Goal: Task Accomplishment & Management: Use online tool/utility

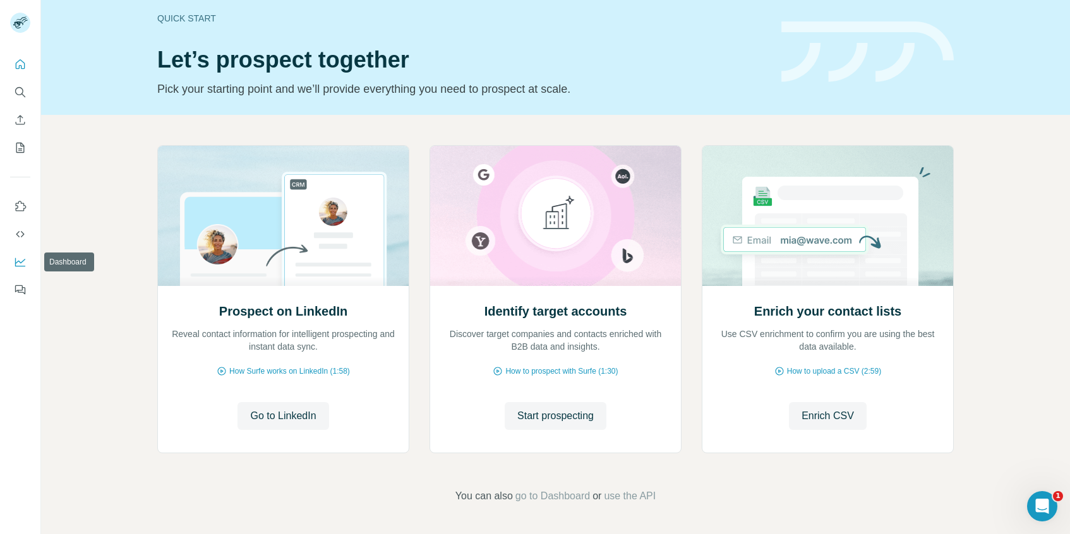
click at [25, 261] on icon "Dashboard" at bounding box center [20, 262] width 13 height 13
click at [21, 146] on icon "My lists" at bounding box center [21, 147] width 6 height 8
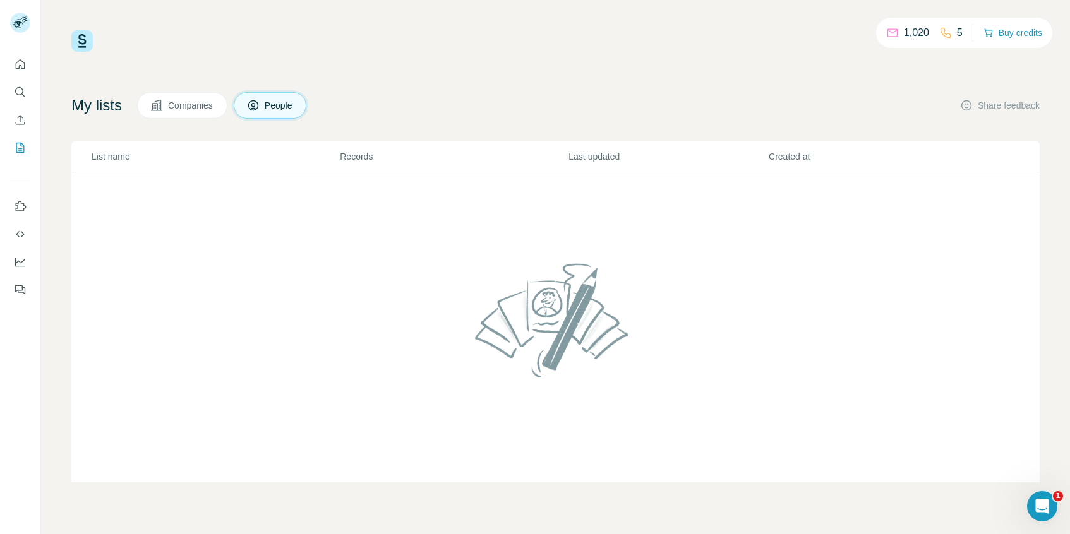
click at [312, 245] on td at bounding box center [555, 327] width 968 height 311
click at [191, 101] on span "Companies" at bounding box center [191, 105] width 46 height 13
click at [258, 109] on icon at bounding box center [253, 105] width 10 height 10
click at [25, 61] on icon "Quick start" at bounding box center [20, 64] width 13 height 13
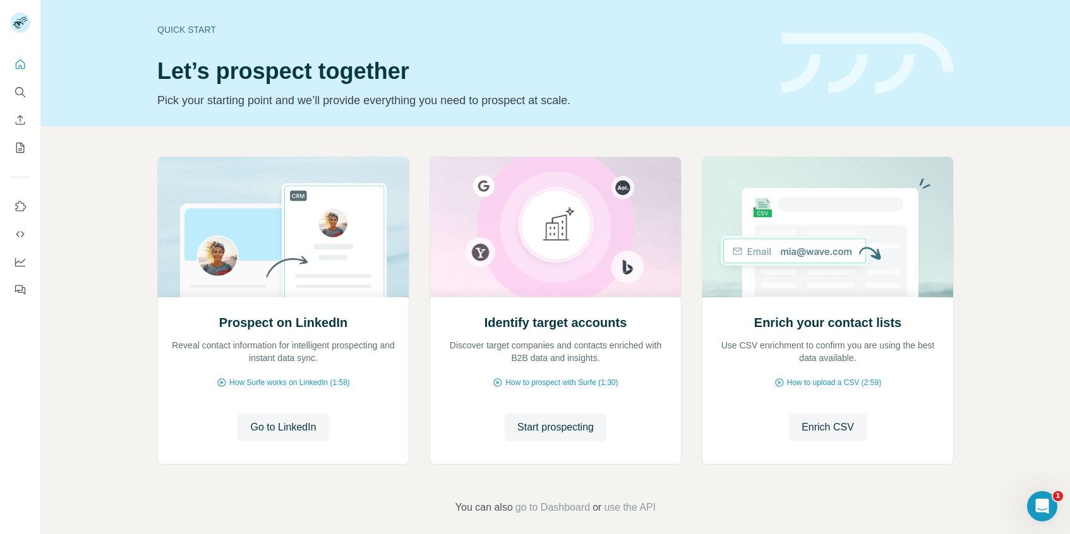
click at [742, 59] on h1 "Let’s prospect together" at bounding box center [461, 71] width 609 height 25
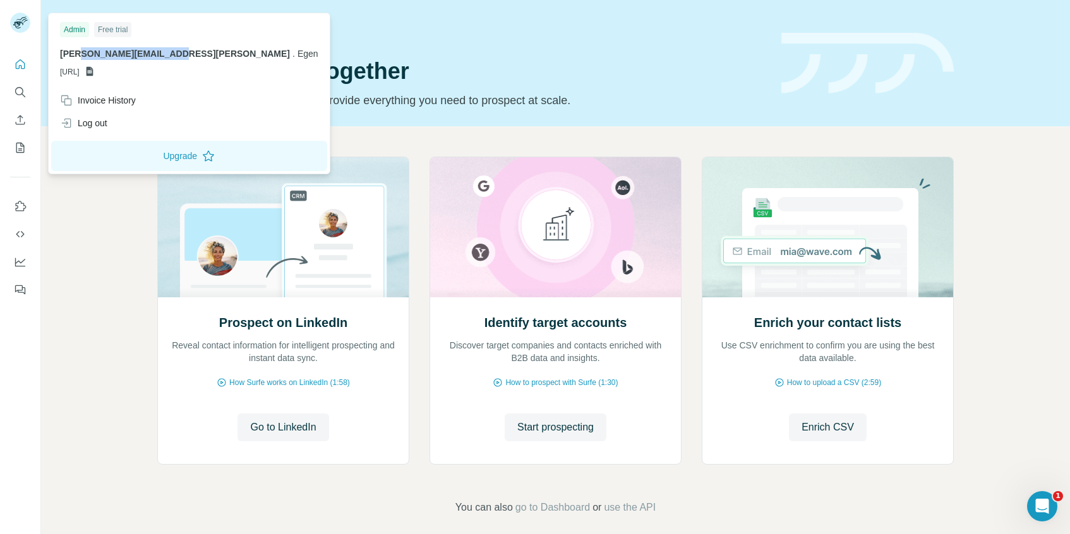
drag, startPoint x: 168, startPoint y: 50, endPoint x: 76, endPoint y: 51, distance: 91.6
click at [76, 51] on span "christopher.mcgill@egen.ai" at bounding box center [175, 54] width 230 height 10
click at [148, 54] on span "christopher.mcgill@egen.ai" at bounding box center [175, 54] width 230 height 10
click at [156, 55] on span "christopher.mcgill@egen.ai" at bounding box center [175, 54] width 230 height 10
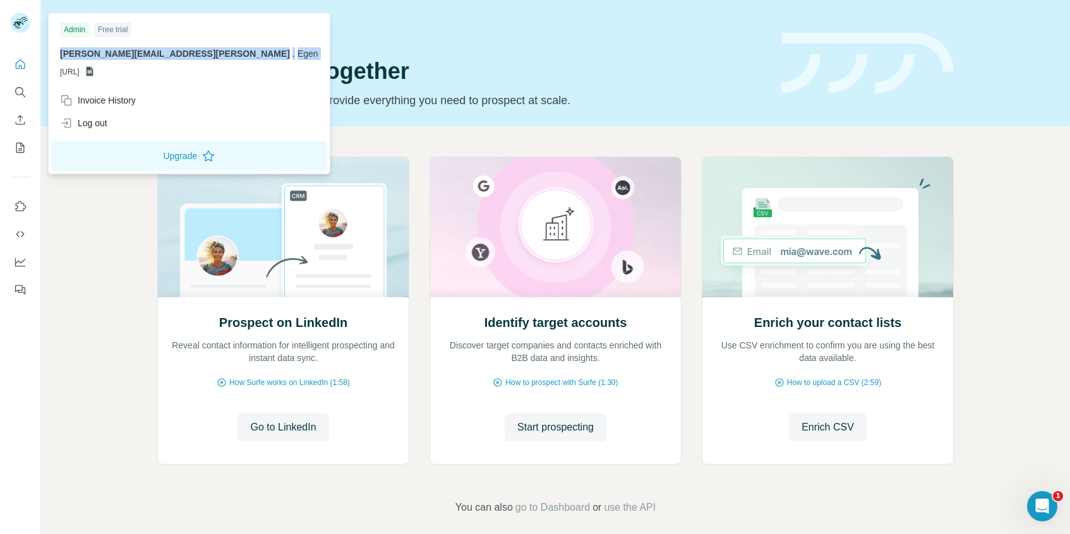
click at [156, 55] on span "christopher.mcgill@egen.ai" at bounding box center [175, 54] width 230 height 10
click at [24, 29] on rect at bounding box center [20, 23] width 20 height 20
